Goal: Information Seeking & Learning: Learn about a topic

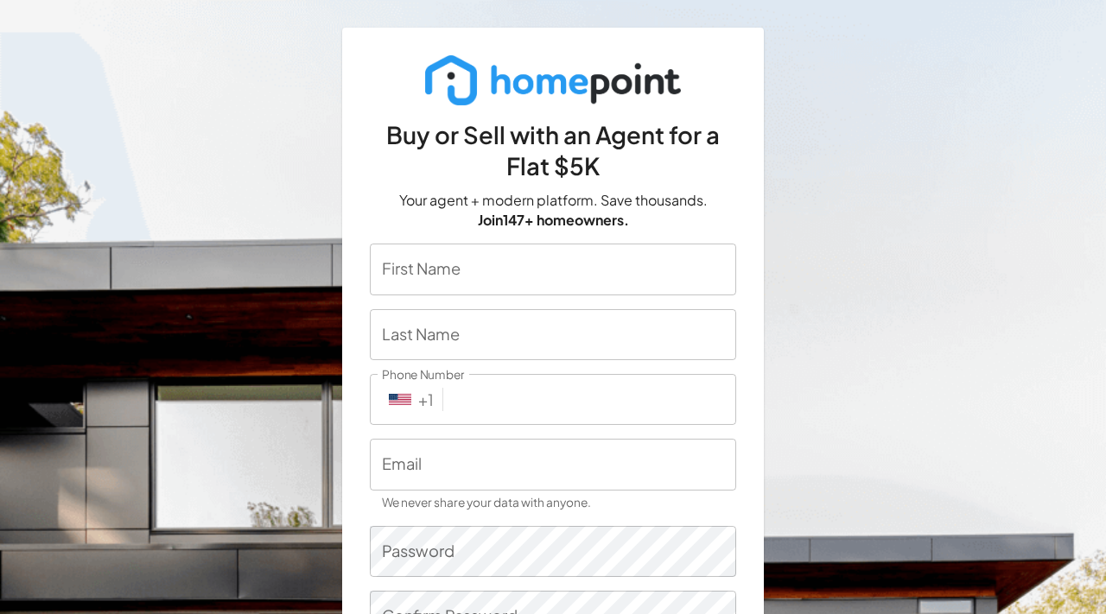
scroll to position [288, 0]
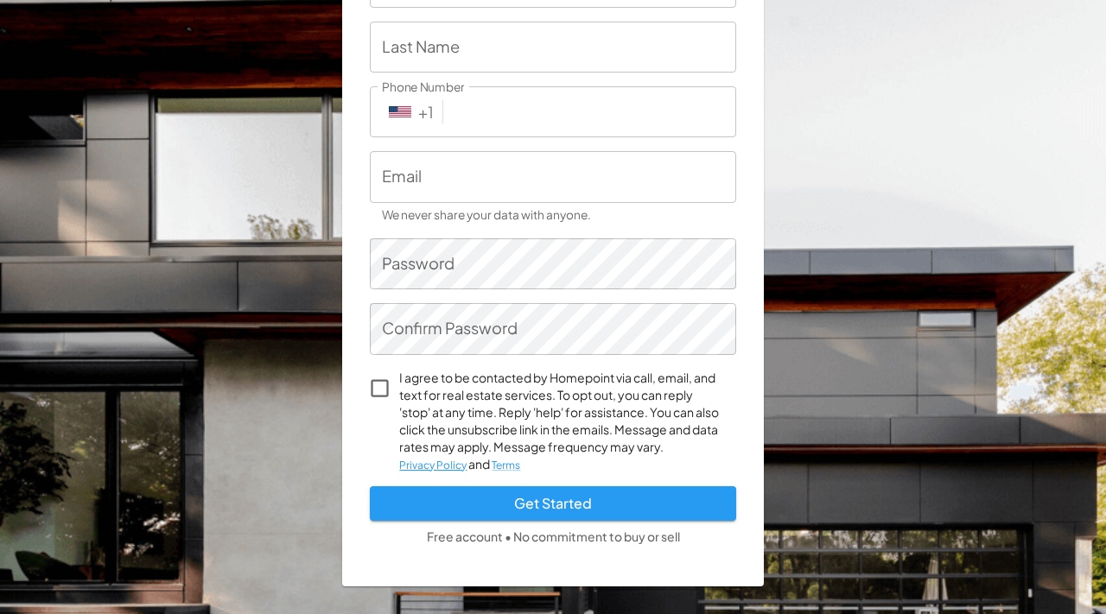
click at [445, 460] on button "Privacy Policy" at bounding box center [432, 465] width 67 height 15
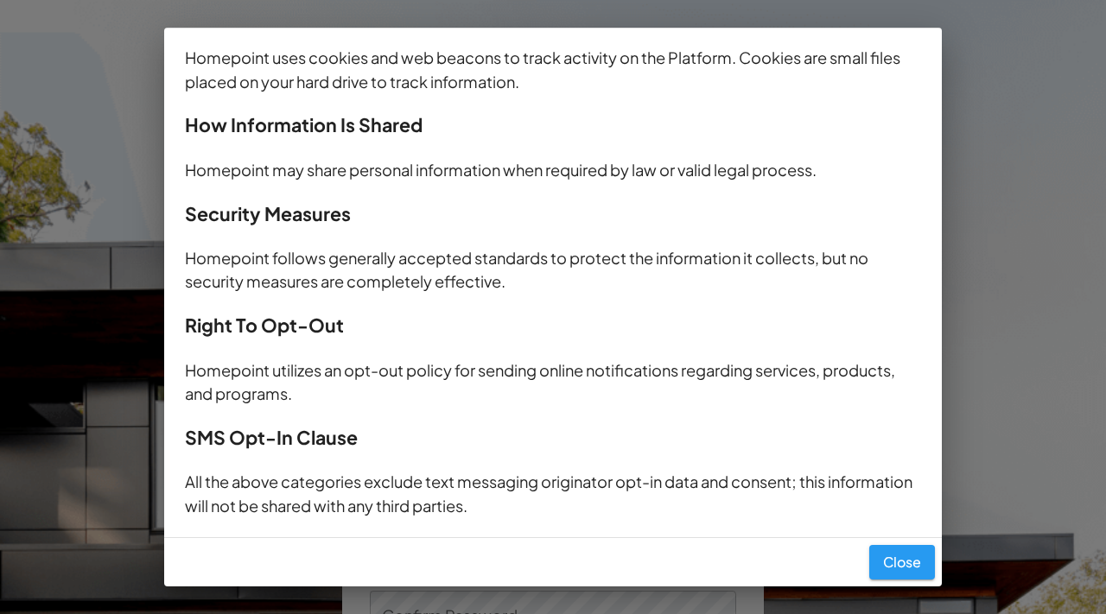
scroll to position [0, 0]
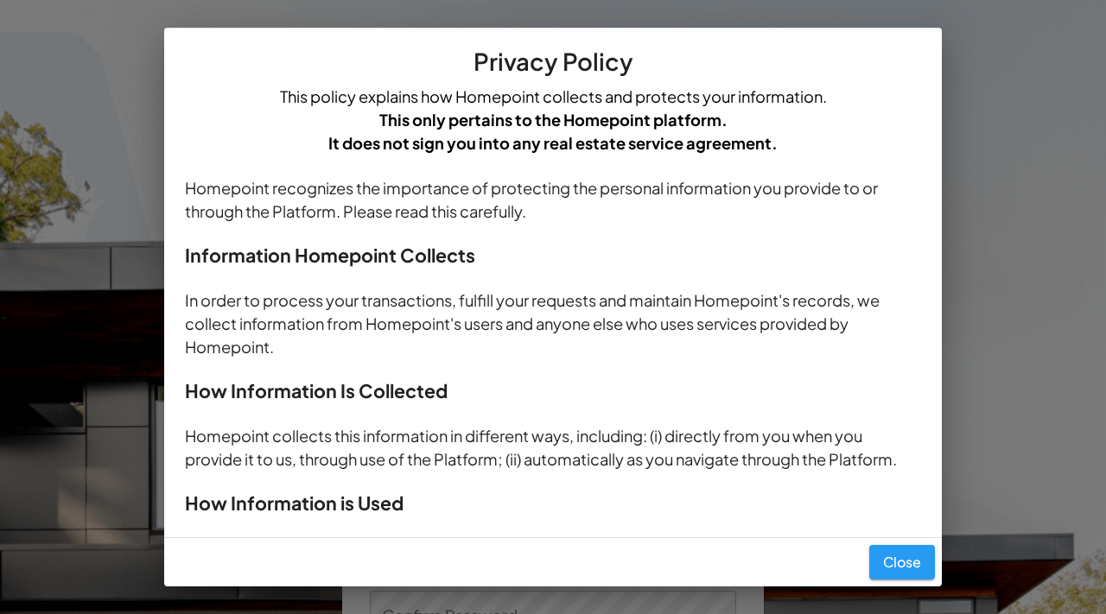
click at [358, 290] on p "In order to process your transactions, fulfill your requests and maintain Homep…" at bounding box center [553, 324] width 736 height 71
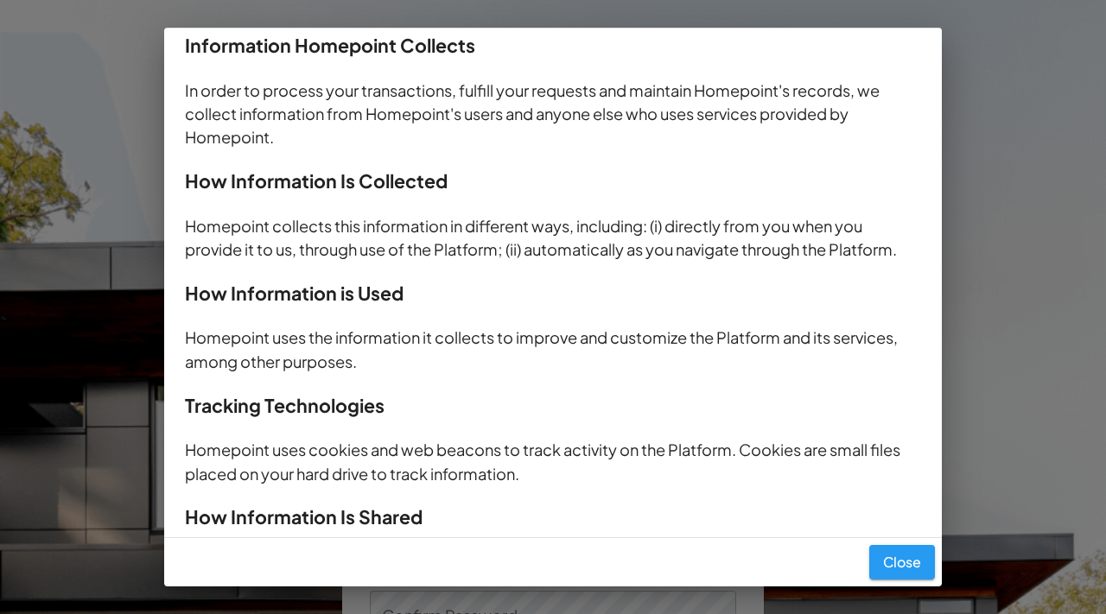
scroll to position [501, 0]
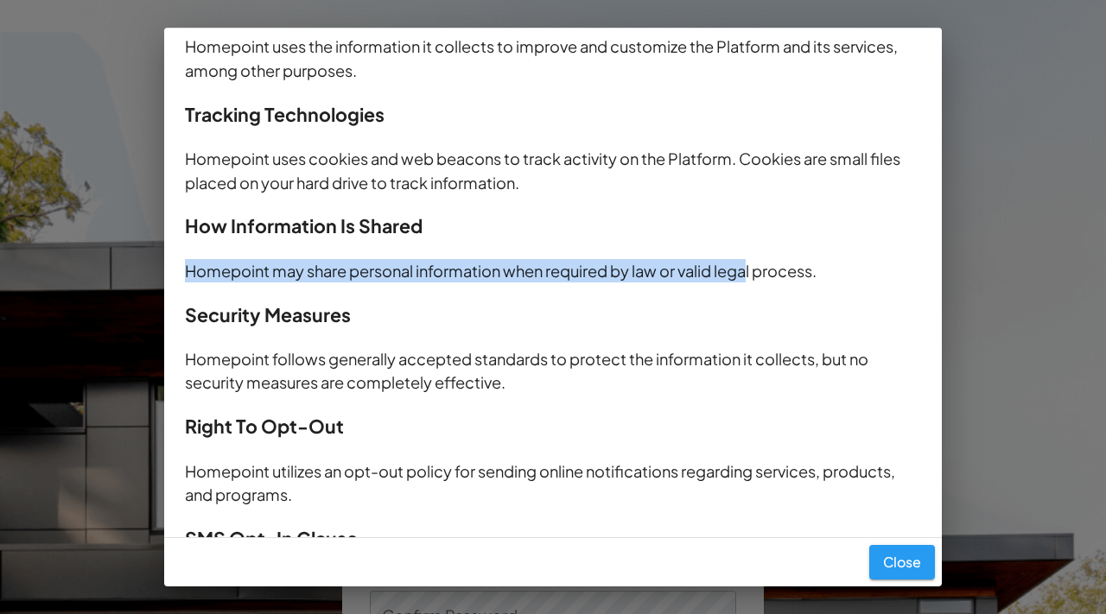
drag, startPoint x: 183, startPoint y: 268, endPoint x: 756, endPoint y: 259, distance: 572.7
click at [758, 263] on div "Privacy Policy This policy explains how Homepoint collects and protects your in…" at bounding box center [552, 283] width 777 height 510
click at [435, 276] on p "Homepoint may share personal information when required by law or valid legal pr…" at bounding box center [553, 270] width 736 height 23
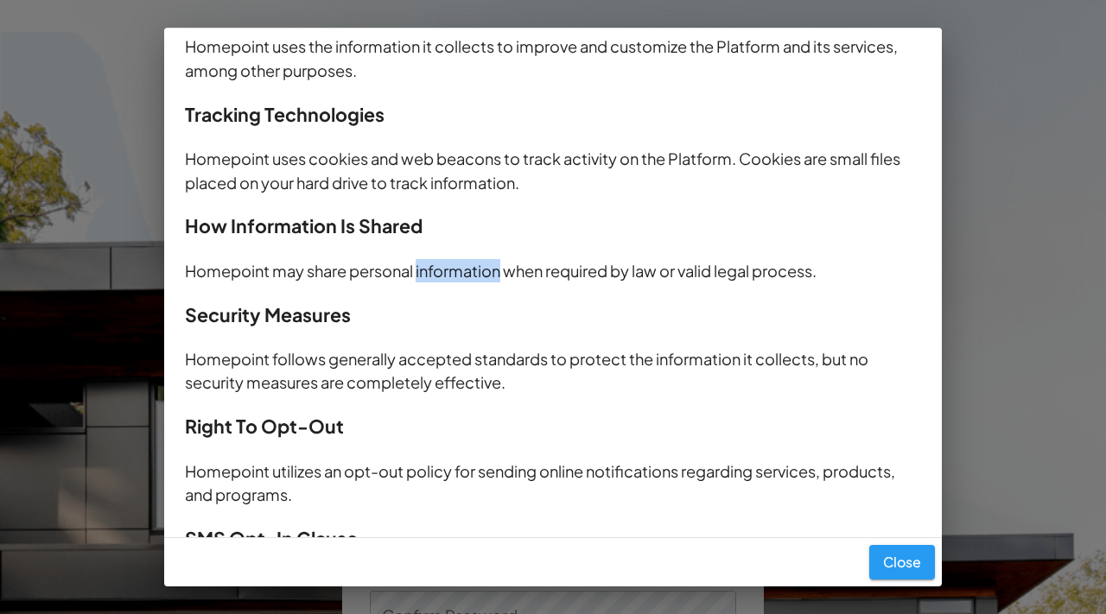
click at [435, 276] on p "Homepoint may share personal information when required by law or valid legal pr…" at bounding box center [553, 270] width 736 height 23
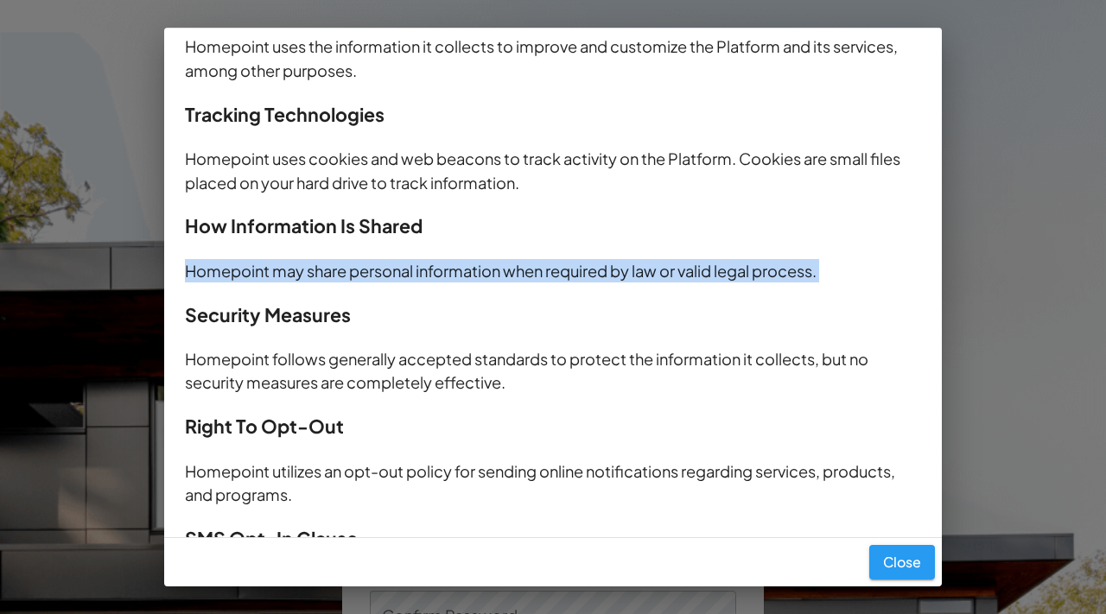
click at [435, 276] on p "Homepoint may share personal information when required by law or valid legal pr…" at bounding box center [553, 270] width 736 height 23
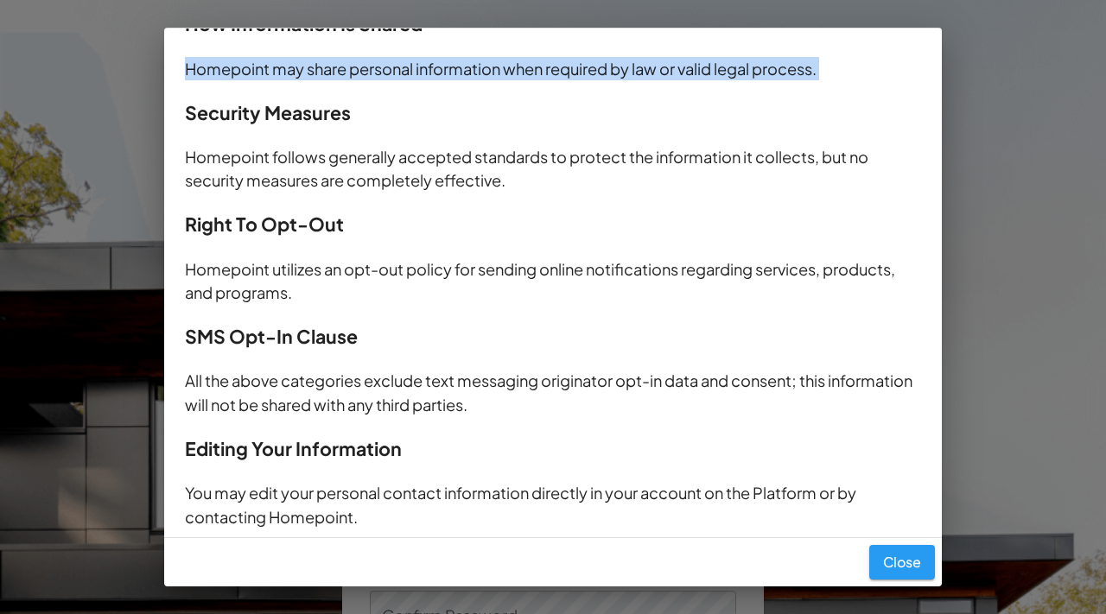
scroll to position [910, 0]
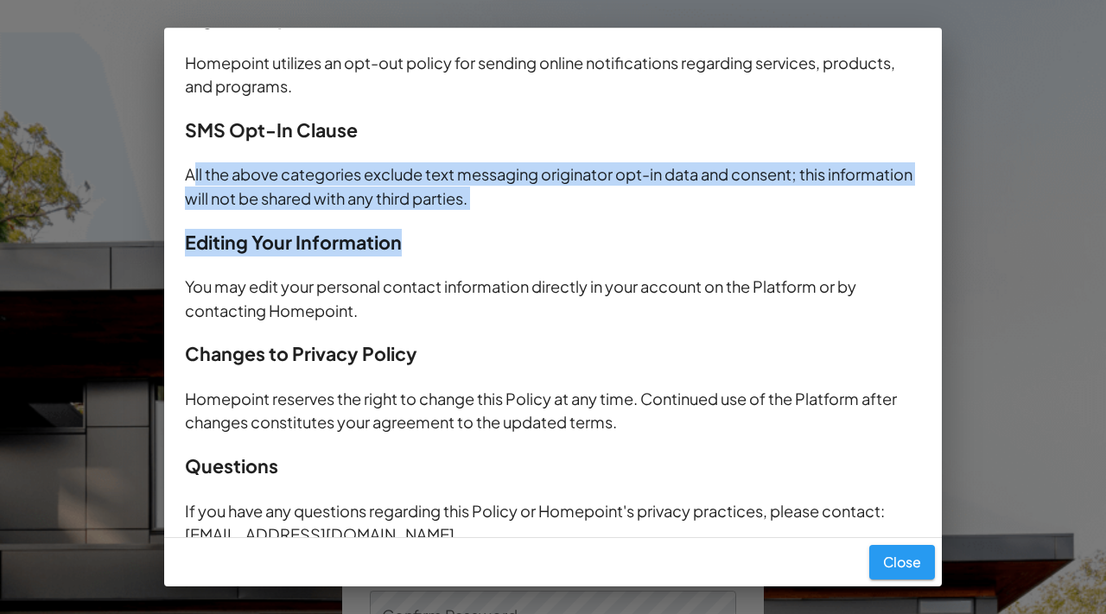
drag, startPoint x: 191, startPoint y: 178, endPoint x: 535, endPoint y: 233, distance: 348.2
click at [536, 233] on div "Privacy Policy This policy explains how Homepoint collects and protects your in…" at bounding box center [553, 385] width 736 height 2526
click at [492, 201] on p "All the above categories exclude text messaging originator opt-in data and cons…" at bounding box center [553, 186] width 736 height 48
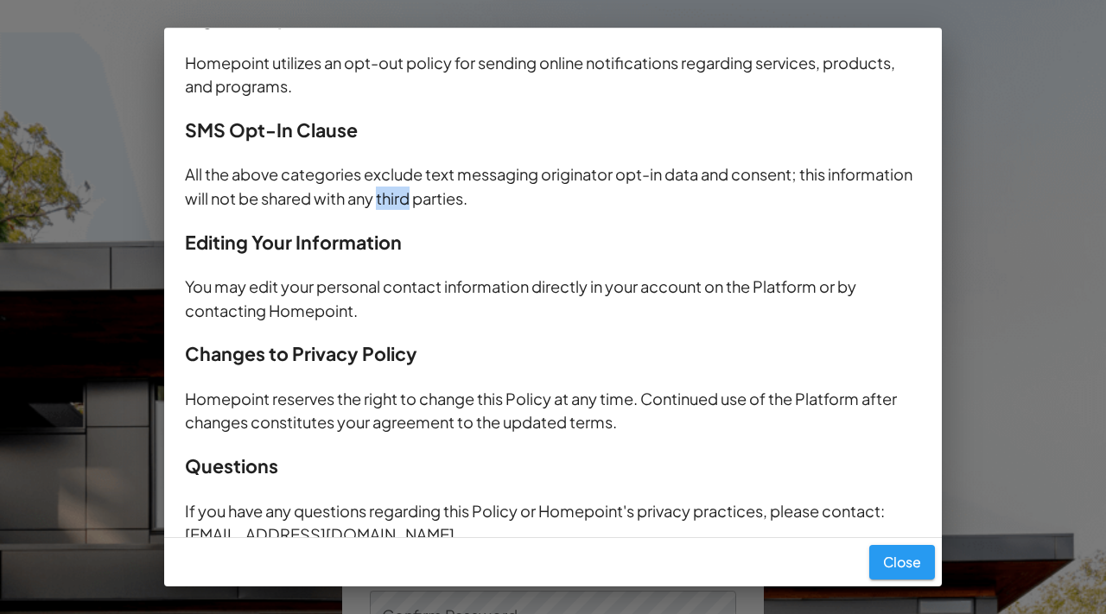
click at [492, 201] on p "All the above categories exclude text messaging originator opt-in data and cons…" at bounding box center [553, 186] width 736 height 48
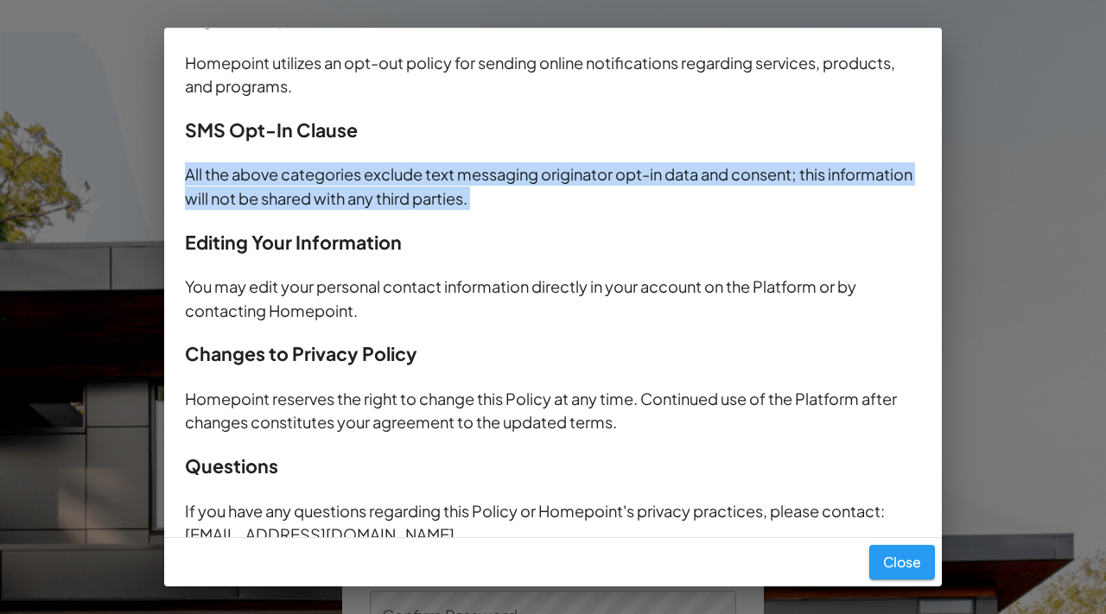
click at [492, 201] on p "All the above categories exclude text messaging originator opt-in data and cons…" at bounding box center [553, 186] width 736 height 48
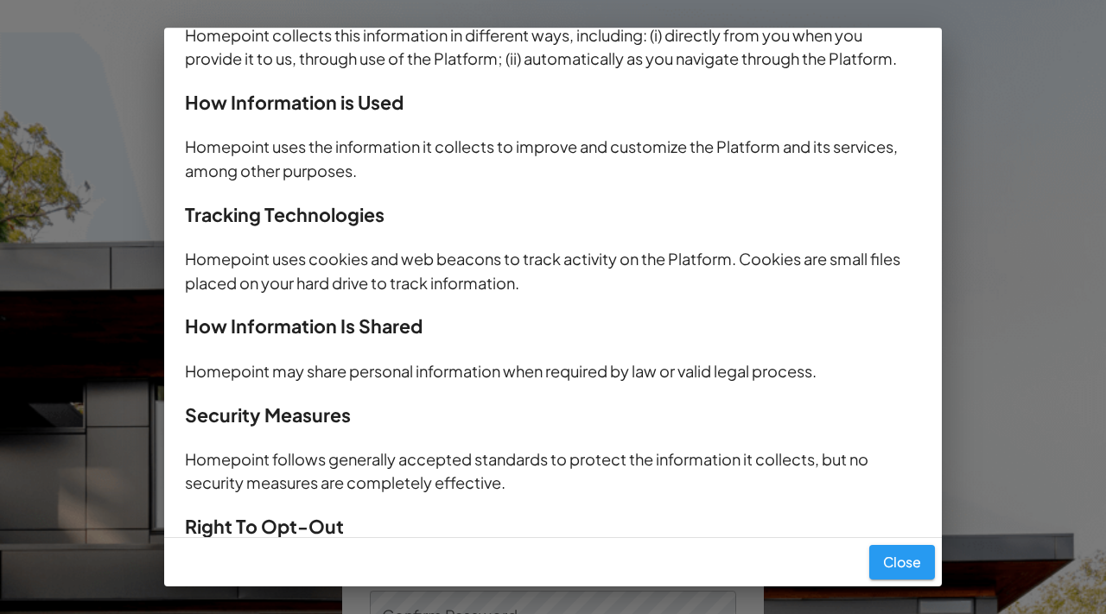
scroll to position [396, 0]
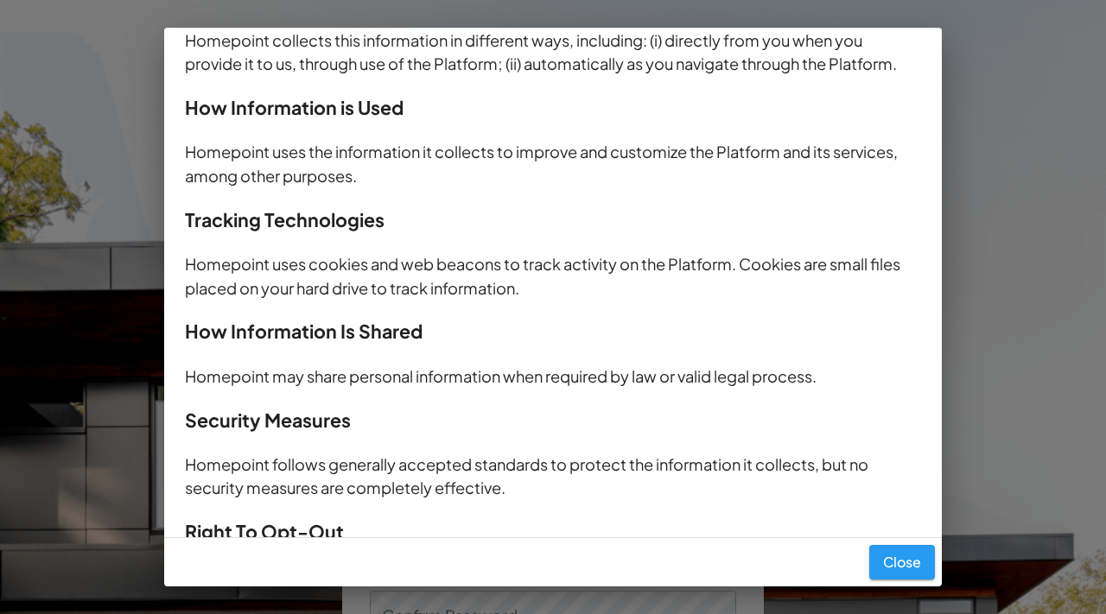
click at [348, 375] on p "Homepoint may share personal information when required by law or valid legal pr…" at bounding box center [553, 376] width 736 height 23
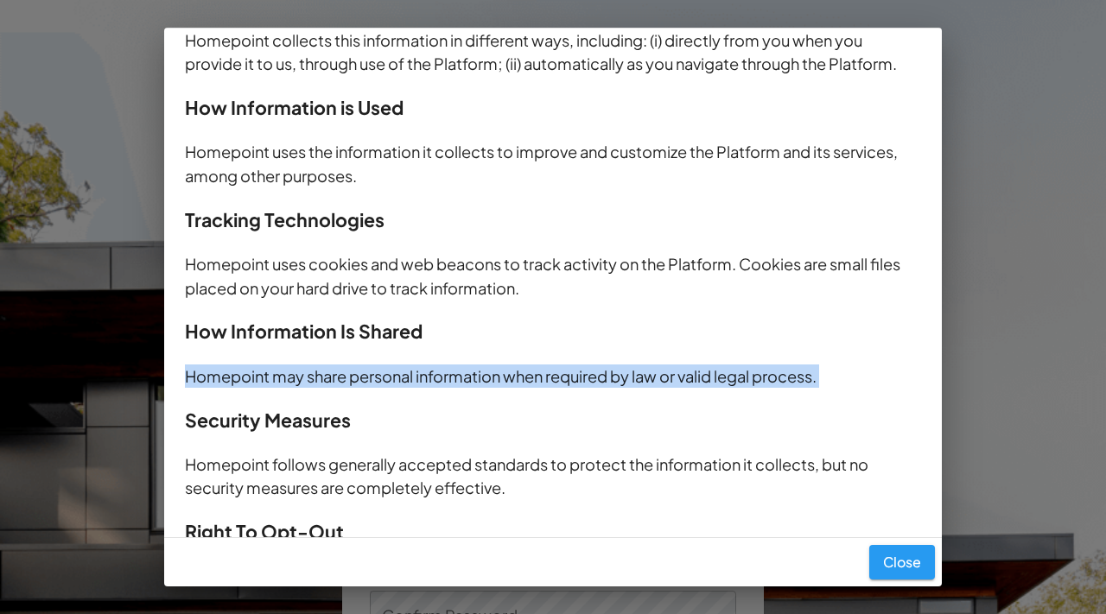
click at [348, 375] on p "Homepoint may share personal information when required by law or valid legal pr…" at bounding box center [553, 376] width 736 height 23
copy p "Homepoint may share personal information when required by law or valid legal pr…"
